Goal: Transaction & Acquisition: Purchase product/service

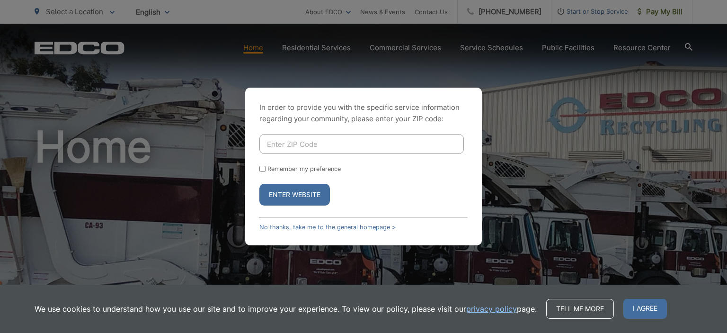
click at [287, 148] on input "Enter ZIP Code" at bounding box center [362, 144] width 205 height 20
type input "91942"
click at [282, 195] on button "Enter Website" at bounding box center [295, 195] width 71 height 22
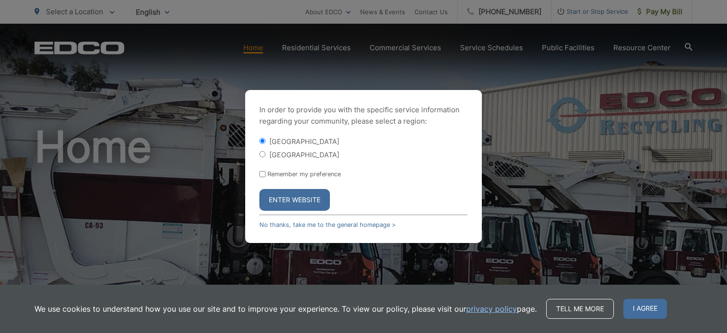
click at [294, 196] on button "Enter Website" at bounding box center [295, 200] width 71 height 22
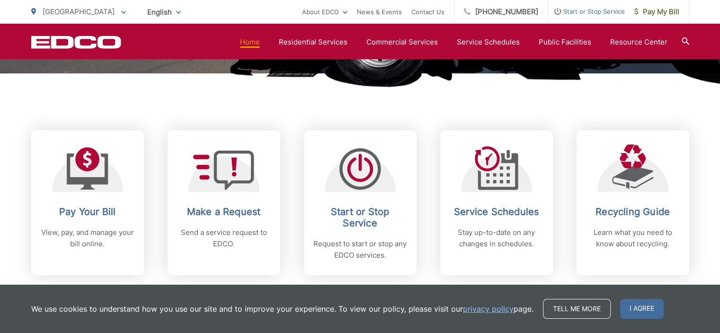
scroll to position [344, 0]
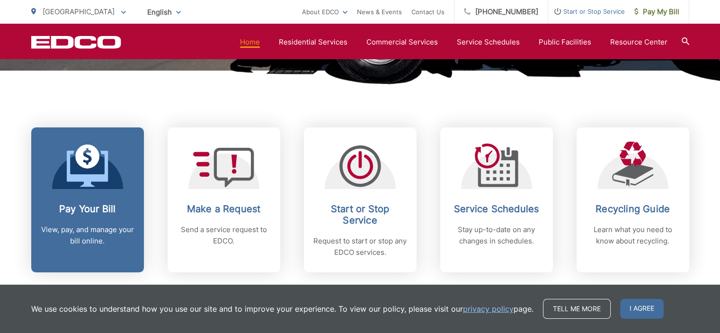
click at [82, 164] on icon at bounding box center [87, 156] width 24 height 24
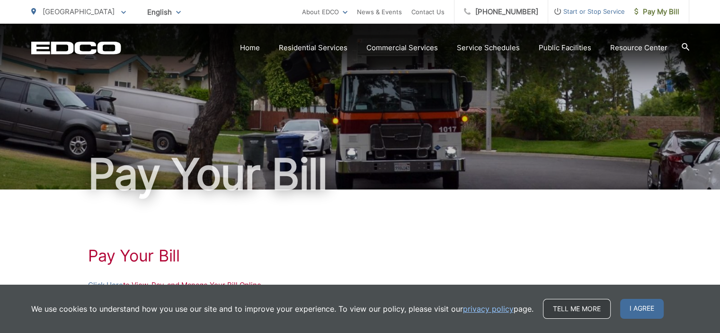
click at [590, 310] on link "Tell me more" at bounding box center [577, 309] width 68 height 20
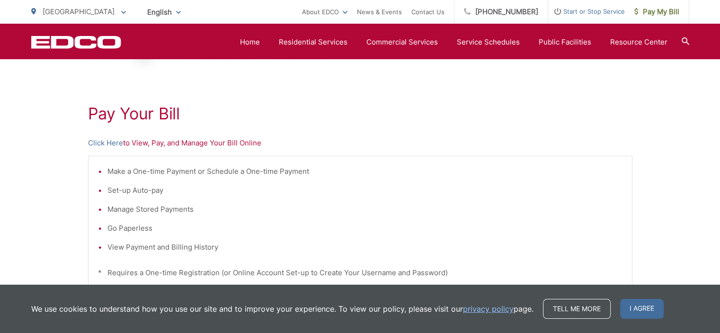
scroll to position [136, 0]
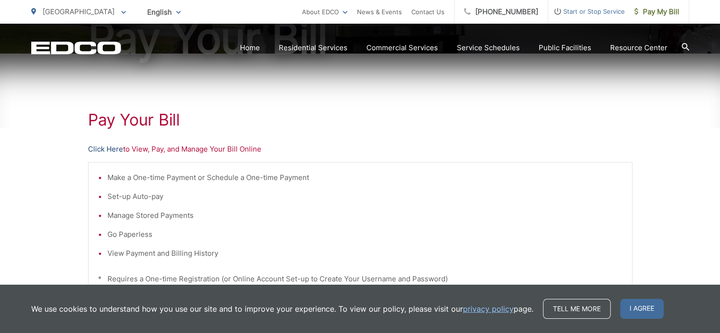
click at [107, 151] on link "Click Here" at bounding box center [105, 148] width 35 height 11
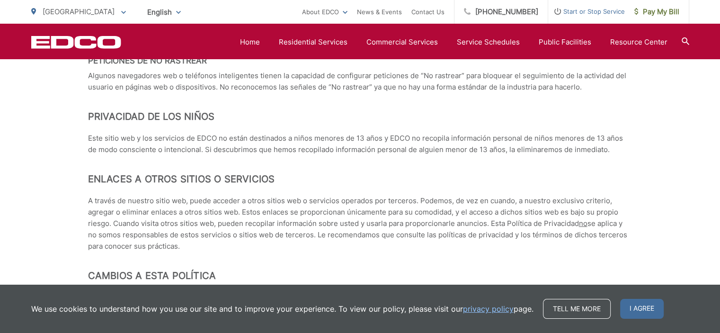
scroll to position [4241, 0]
